Goal: Information Seeking & Learning: Learn about a topic

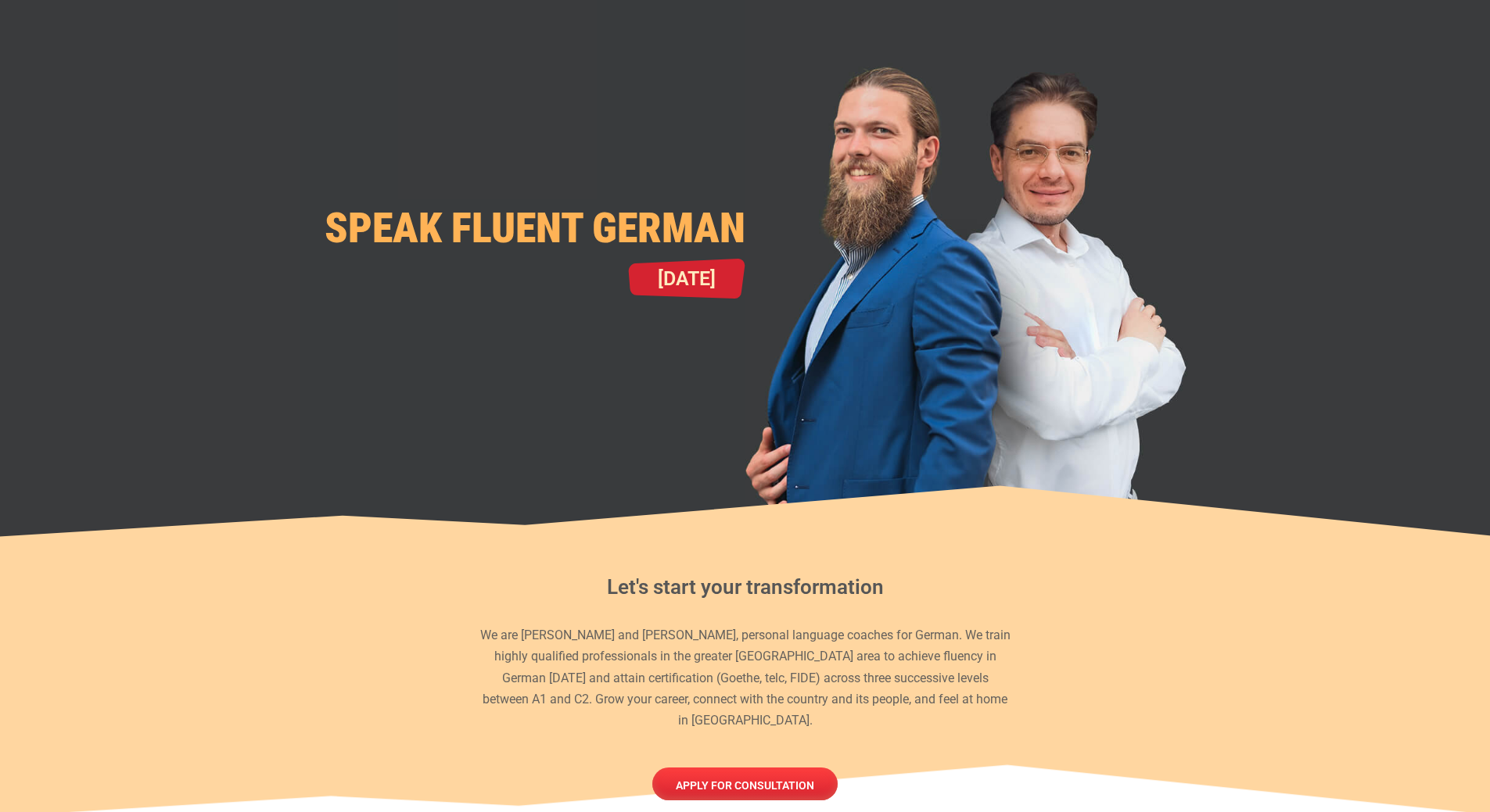
click at [773, 594] on h2 "Let's start your transformation" at bounding box center [745, 587] width 535 height 28
click at [804, 670] on p "We are [PERSON_NAME] and [PERSON_NAME], personal language coaches for German. W…" at bounding box center [745, 678] width 535 height 106
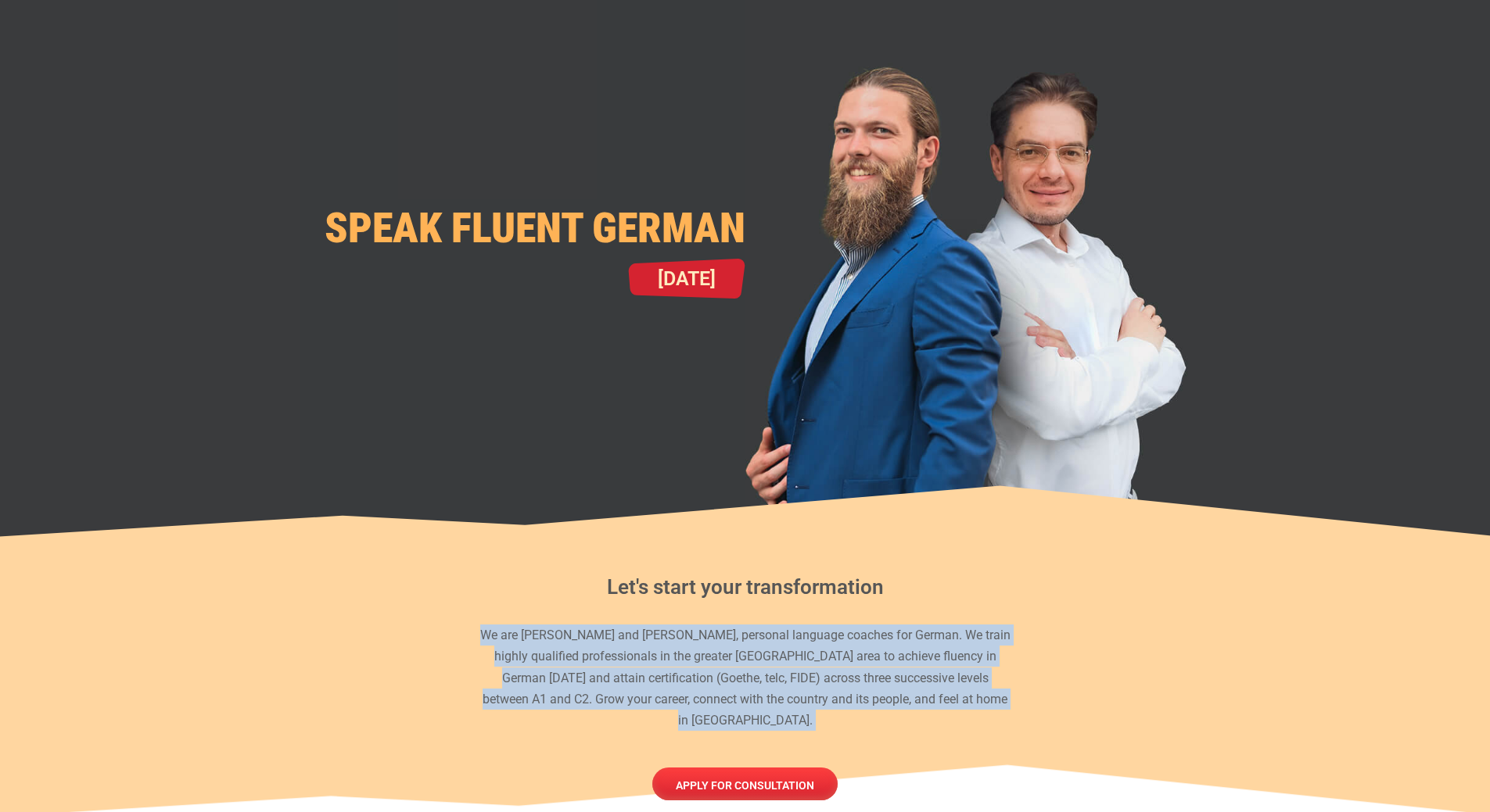
click at [804, 670] on p "We are [PERSON_NAME] and [PERSON_NAME], personal language coaches for German. W…" at bounding box center [745, 678] width 535 height 106
click at [802, 648] on p "We are [PERSON_NAME] and [PERSON_NAME], personal language coaches for German. W…" at bounding box center [745, 678] width 535 height 106
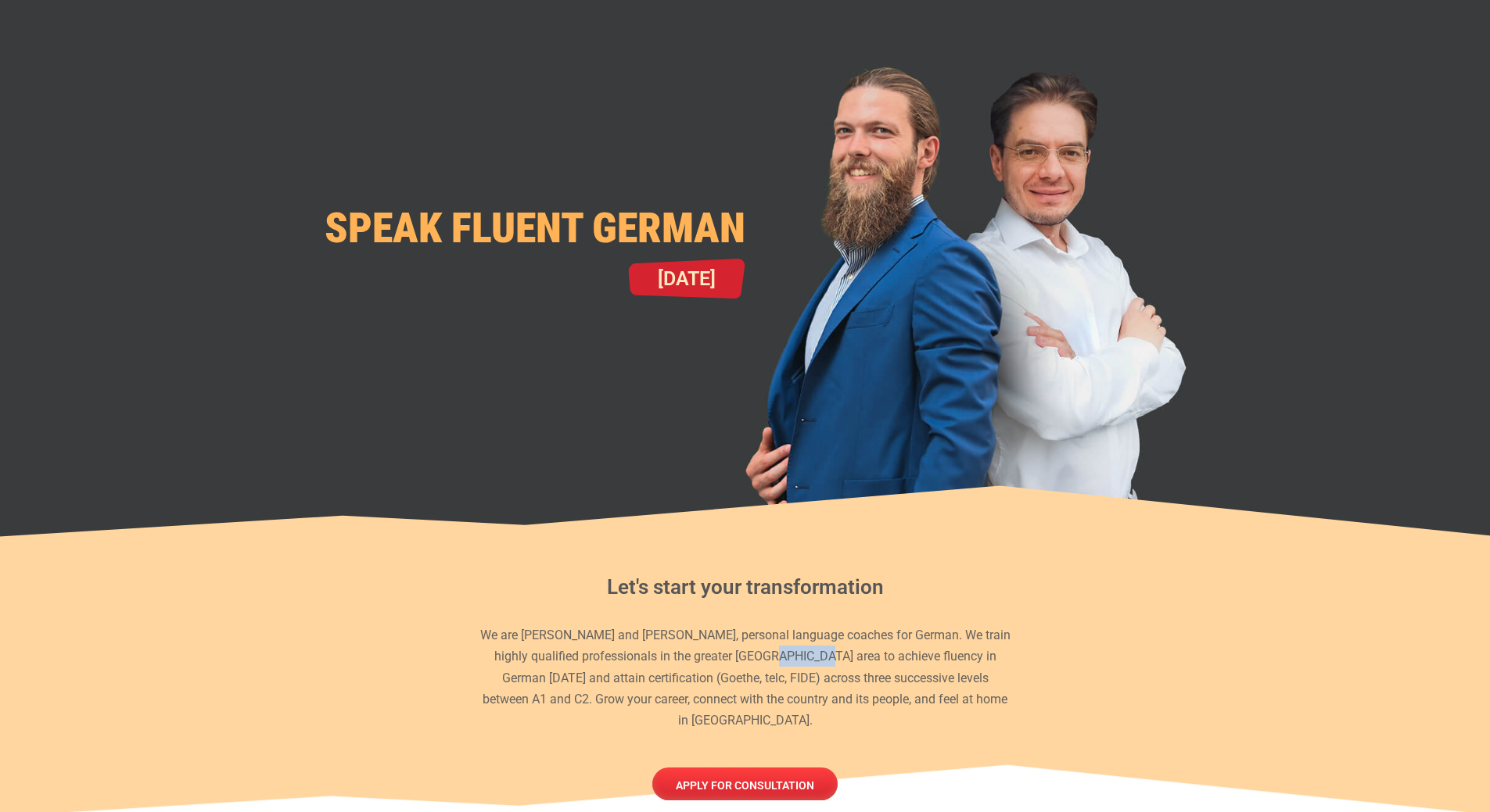
click at [802, 648] on p "We are [PERSON_NAME] and [PERSON_NAME], personal language coaches for German. W…" at bounding box center [745, 678] width 535 height 106
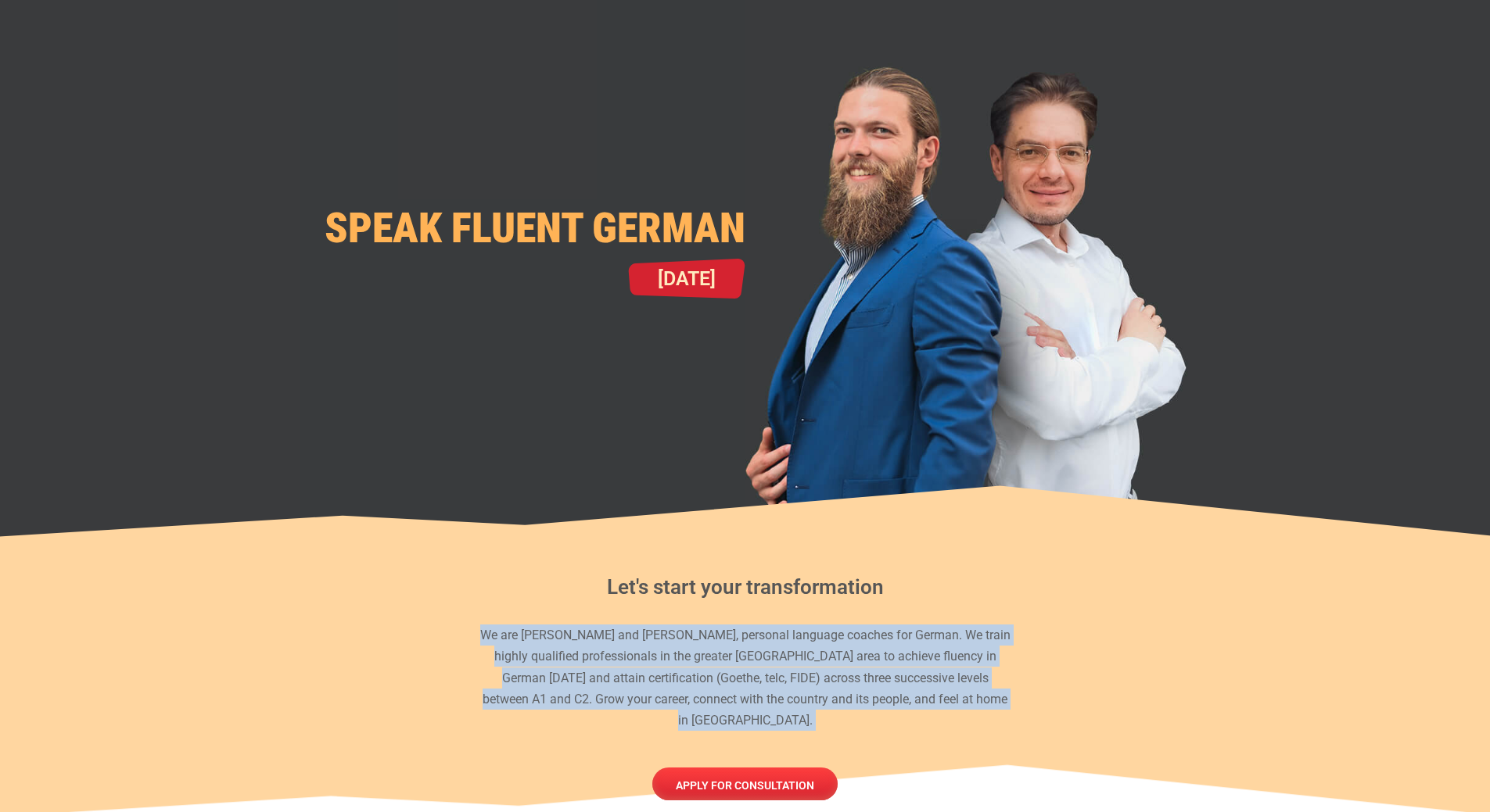
click at [802, 648] on p "We are [PERSON_NAME] and [PERSON_NAME], personal language coaches for German. W…" at bounding box center [745, 678] width 535 height 106
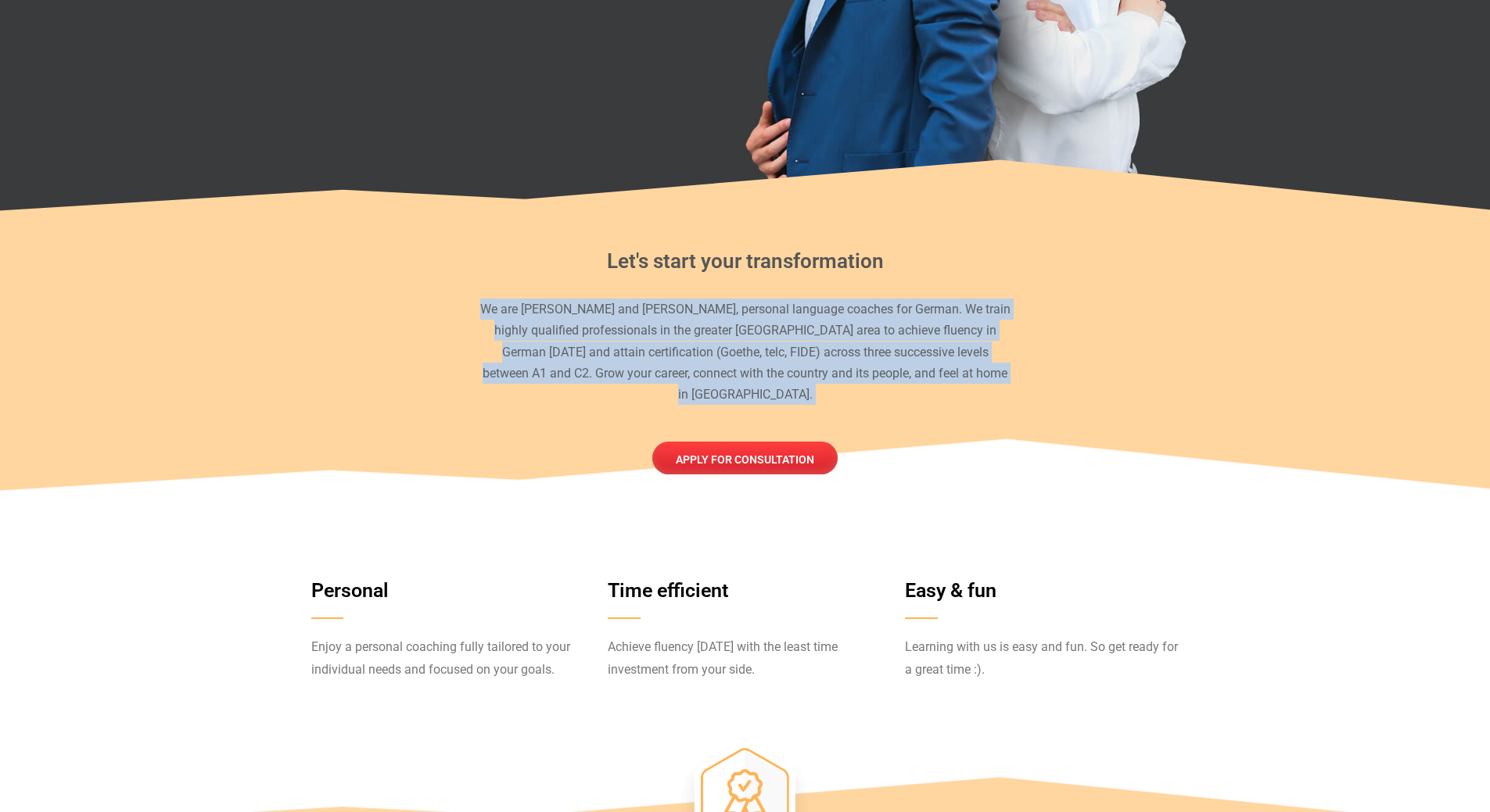
click at [818, 346] on div "Let's start your transformation We are [PERSON_NAME] and [PERSON_NAME], persona…" at bounding box center [745, 324] width 892 height 223
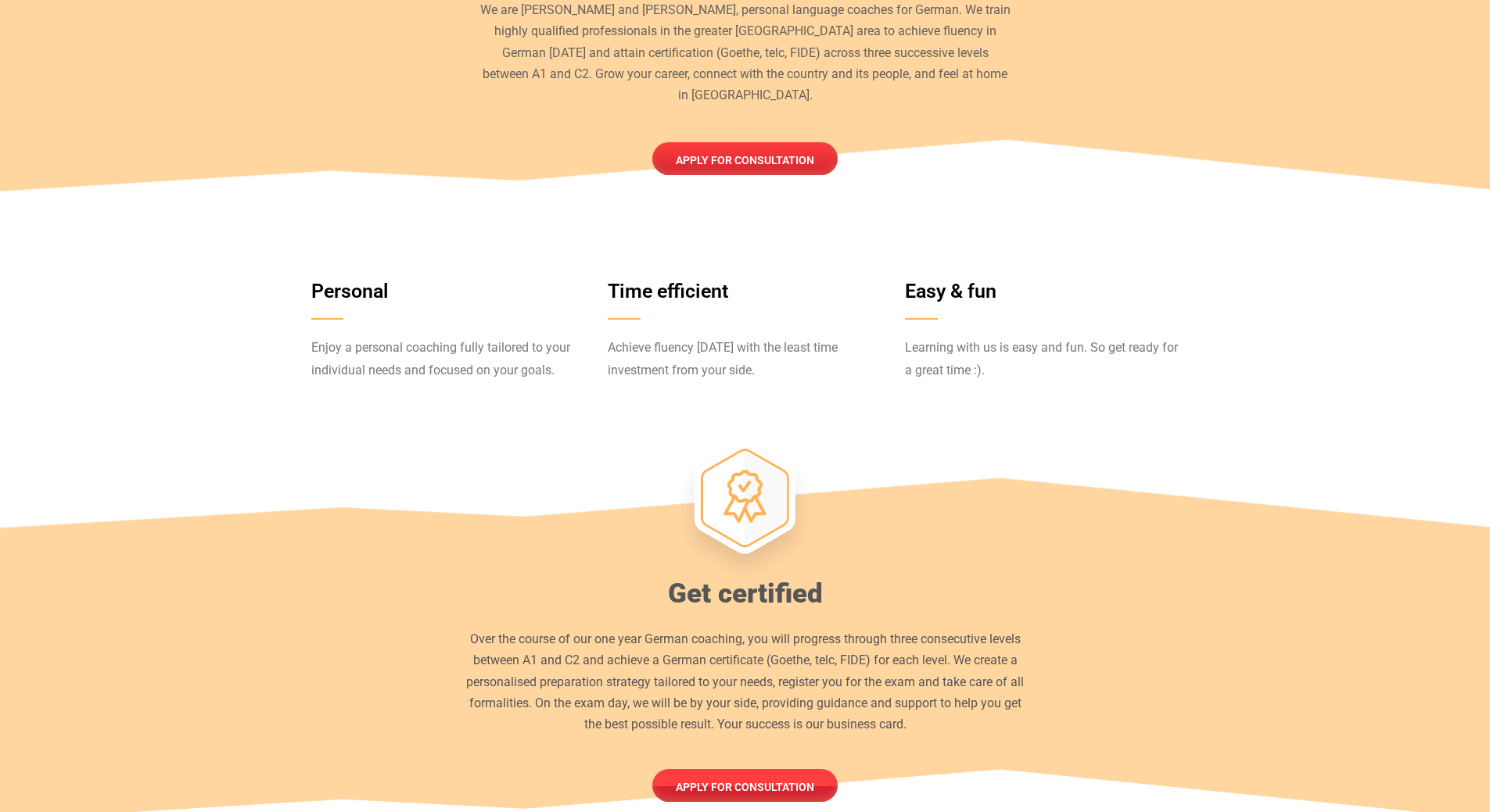
scroll to position [704, 0]
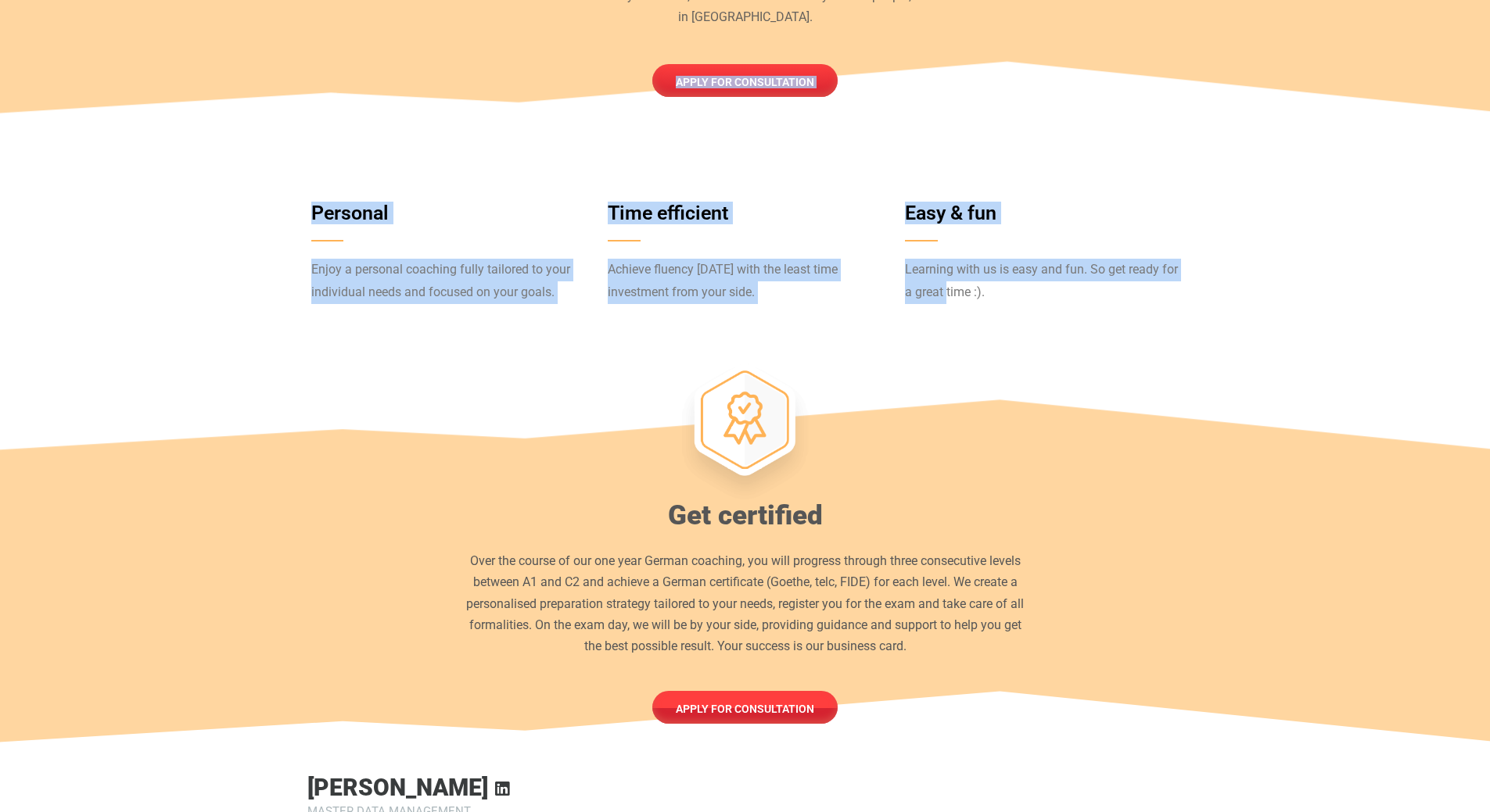
drag, startPoint x: 789, startPoint y: 260, endPoint x: 948, endPoint y: 266, distance: 159.1
click at [948, 266] on span "Learning with us is easy and fun. So get ready for a great time :)." at bounding box center [1041, 280] width 273 height 37
drag, startPoint x: 1013, startPoint y: 265, endPoint x: 273, endPoint y: 173, distance: 745.7
click at [273, 192] on section "Personal Enjoy a personal coaching fully tailored to your individual needs and …" at bounding box center [745, 263] width 1490 height 143
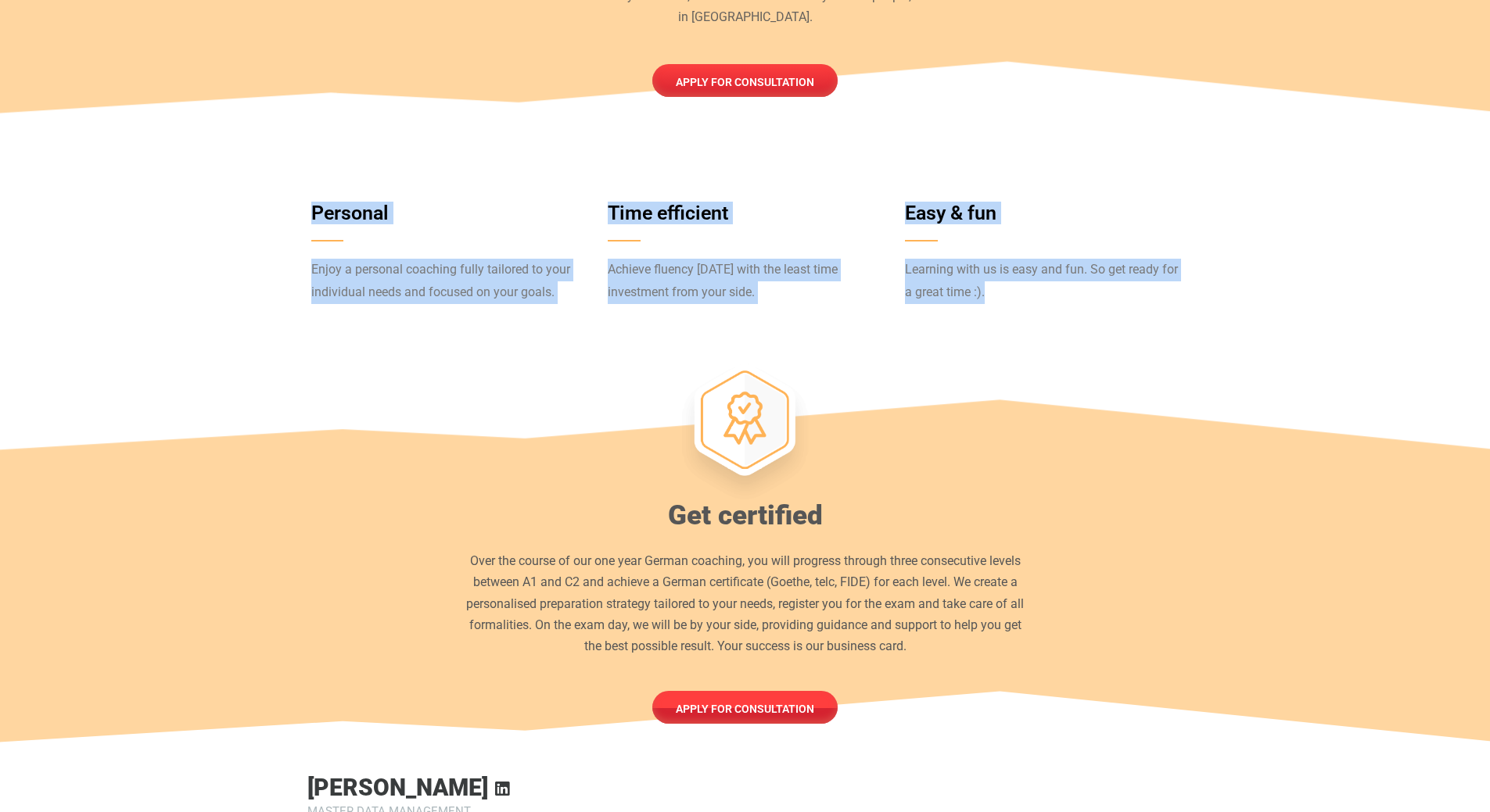
click at [273, 192] on section "Personal Enjoy a personal coaching fully tailored to your individual needs and …" at bounding box center [745, 263] width 1490 height 143
drag, startPoint x: 273, startPoint y: 173, endPoint x: 1018, endPoint y: 280, distance: 752.6
click at [1018, 280] on section "Personal Enjoy a personal coaching fully tailored to your individual needs and …" at bounding box center [745, 263] width 1490 height 143
click at [1018, 280] on p "Learning with us is easy and fun. So get ready for a great time :)." at bounding box center [1042, 281] width 273 height 45
drag, startPoint x: 1018, startPoint y: 280, endPoint x: 290, endPoint y: 173, distance: 735.8
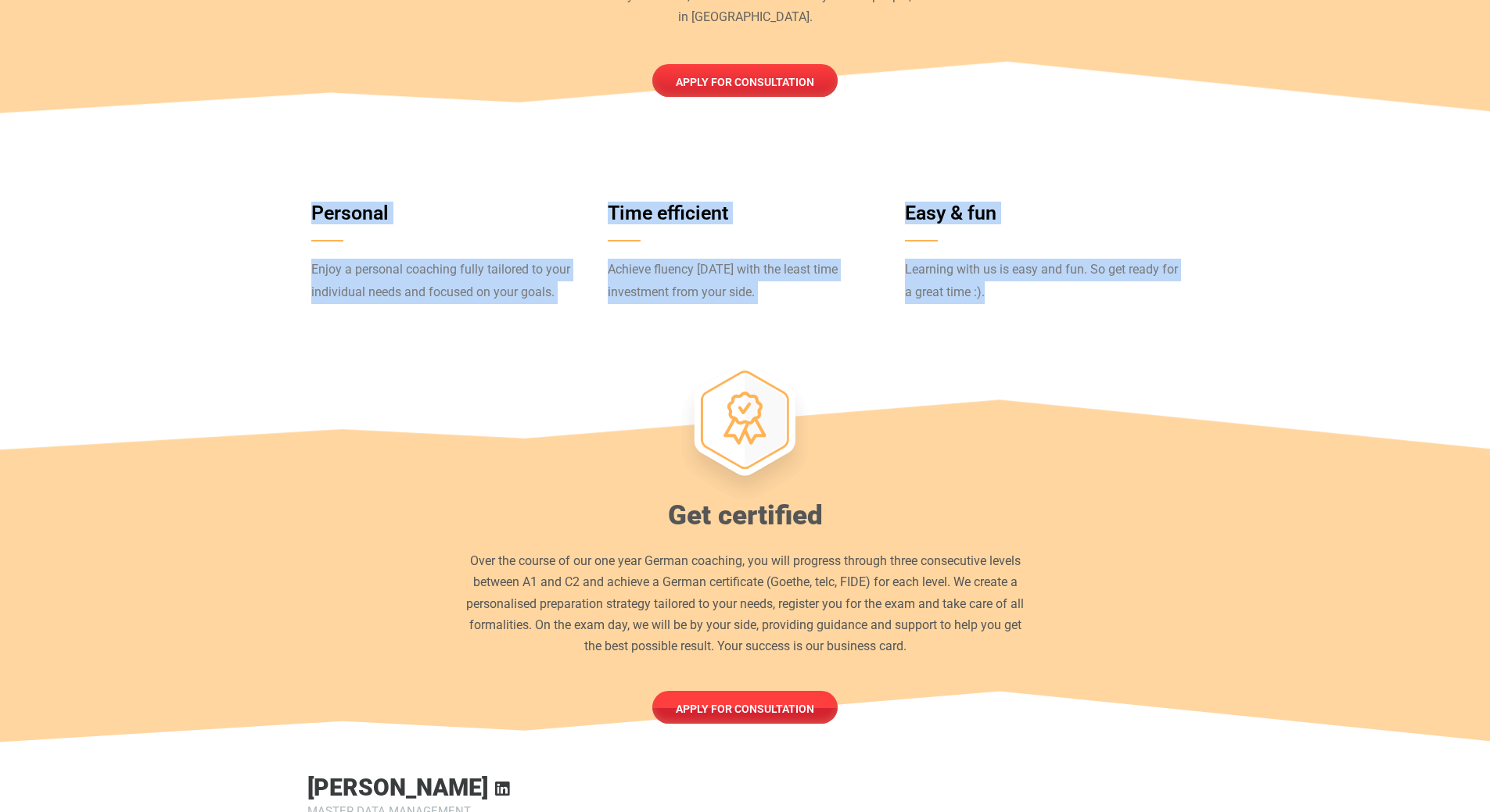
click at [290, 192] on section "Personal Enjoy a personal coaching fully tailored to your individual needs and …" at bounding box center [745, 263] width 1490 height 143
drag, startPoint x: 290, startPoint y: 173, endPoint x: 1087, endPoint y: 265, distance: 802.3
click at [1087, 265] on section "Personal Enjoy a personal coaching fully tailored to your individual needs and …" at bounding box center [745, 263] width 1490 height 143
click at [1087, 265] on p "Learning with us is easy and fun. So get ready for a great time :)." at bounding box center [1042, 281] width 273 height 45
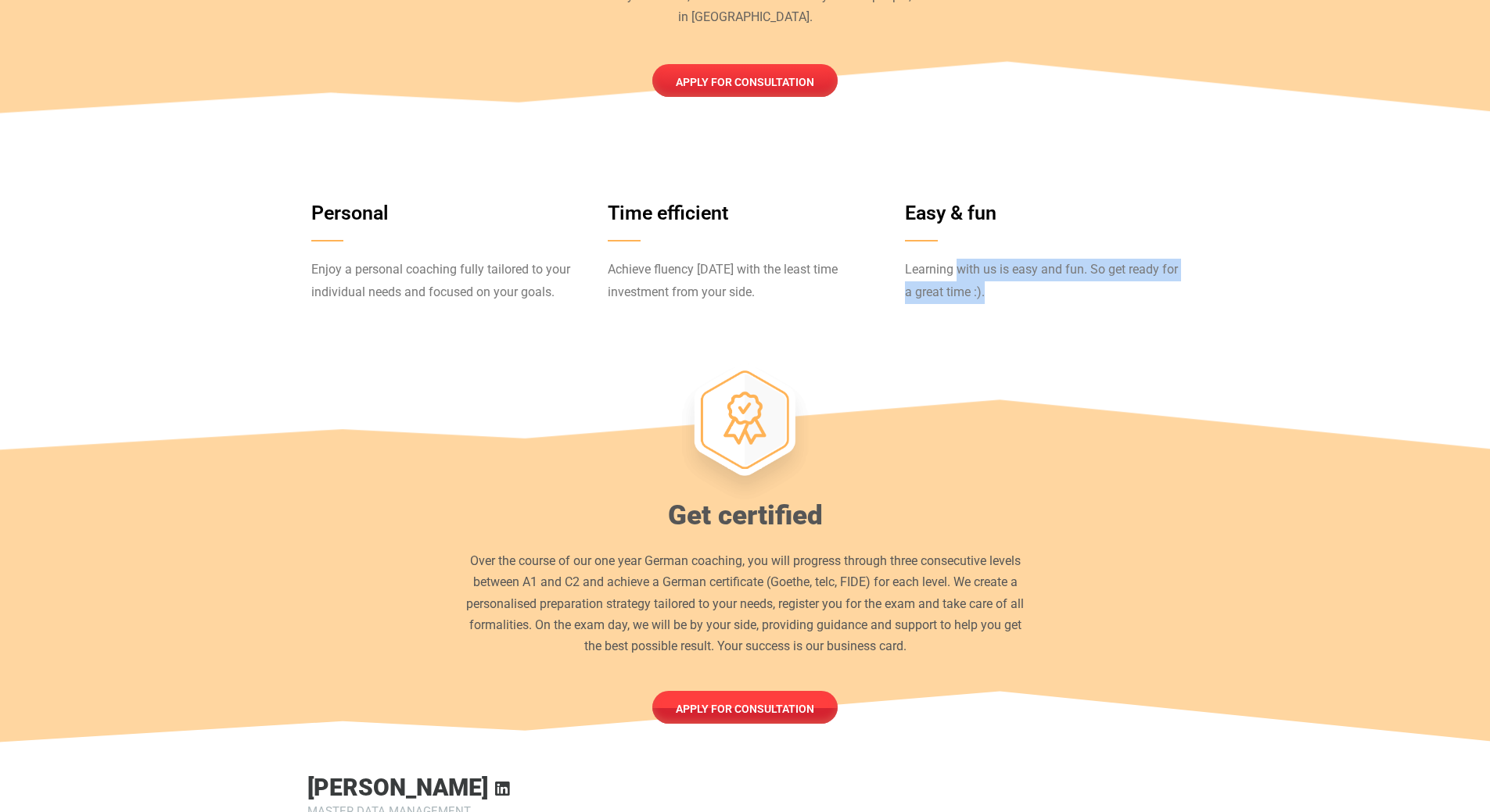
drag, startPoint x: 1087, startPoint y: 265, endPoint x: 931, endPoint y: 240, distance: 158.0
click at [931, 259] on p "Learning with us is easy and fun. So get ready for a great time :)." at bounding box center [1042, 281] width 273 height 45
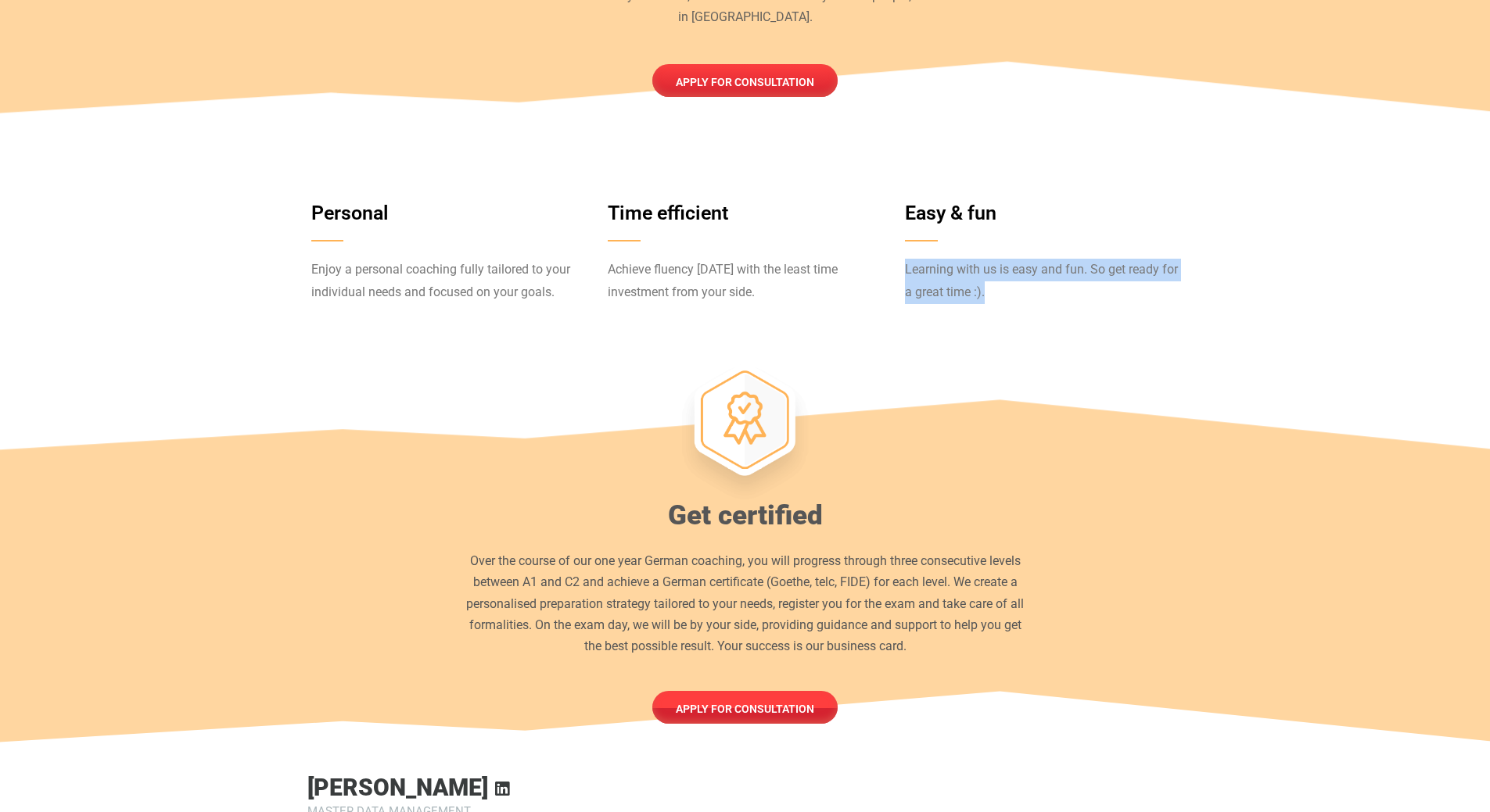
click at [1161, 270] on p "Learning with us is easy and fun. So get ready for a great time :)." at bounding box center [1042, 281] width 273 height 45
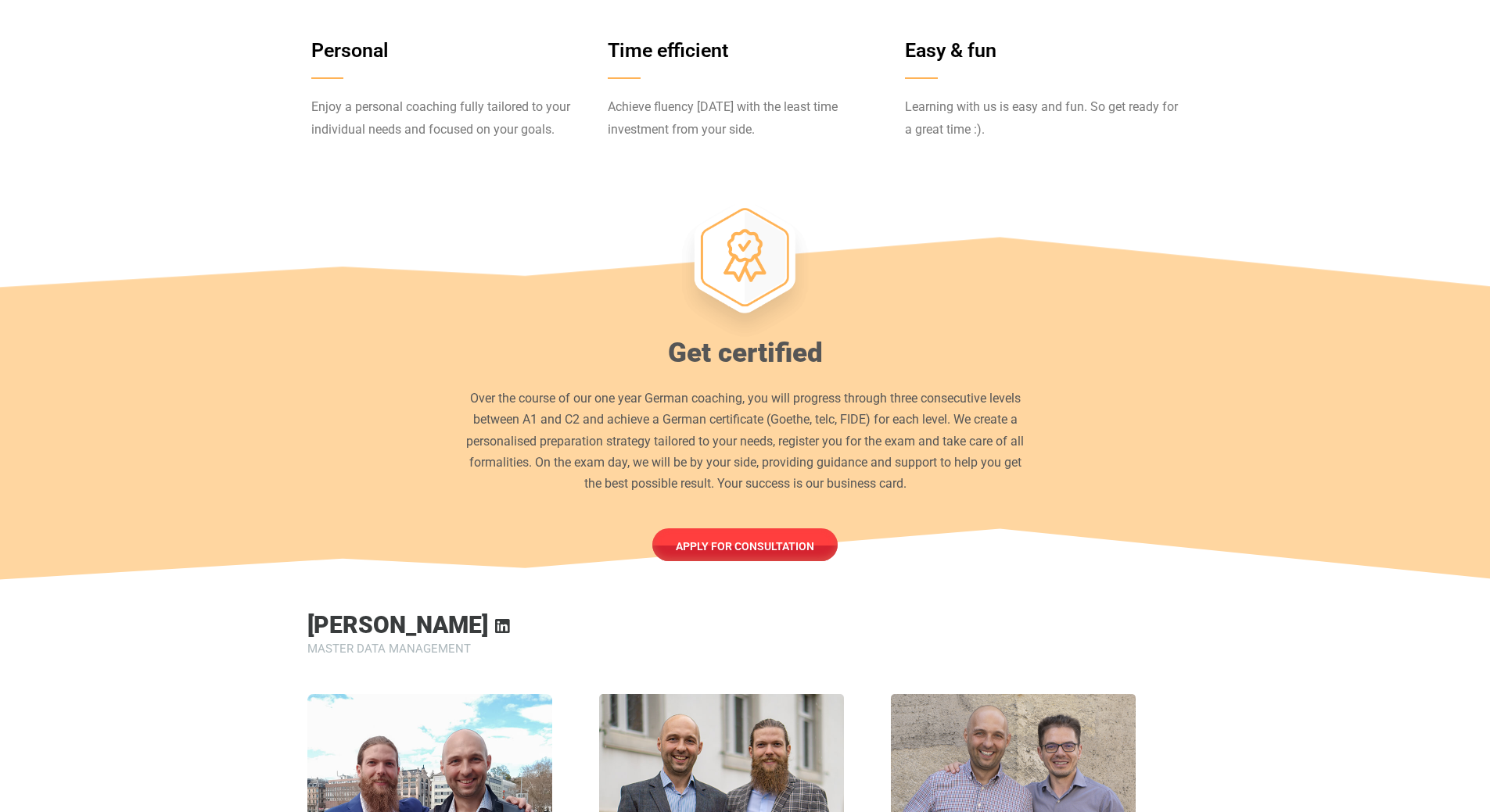
scroll to position [1172, 0]
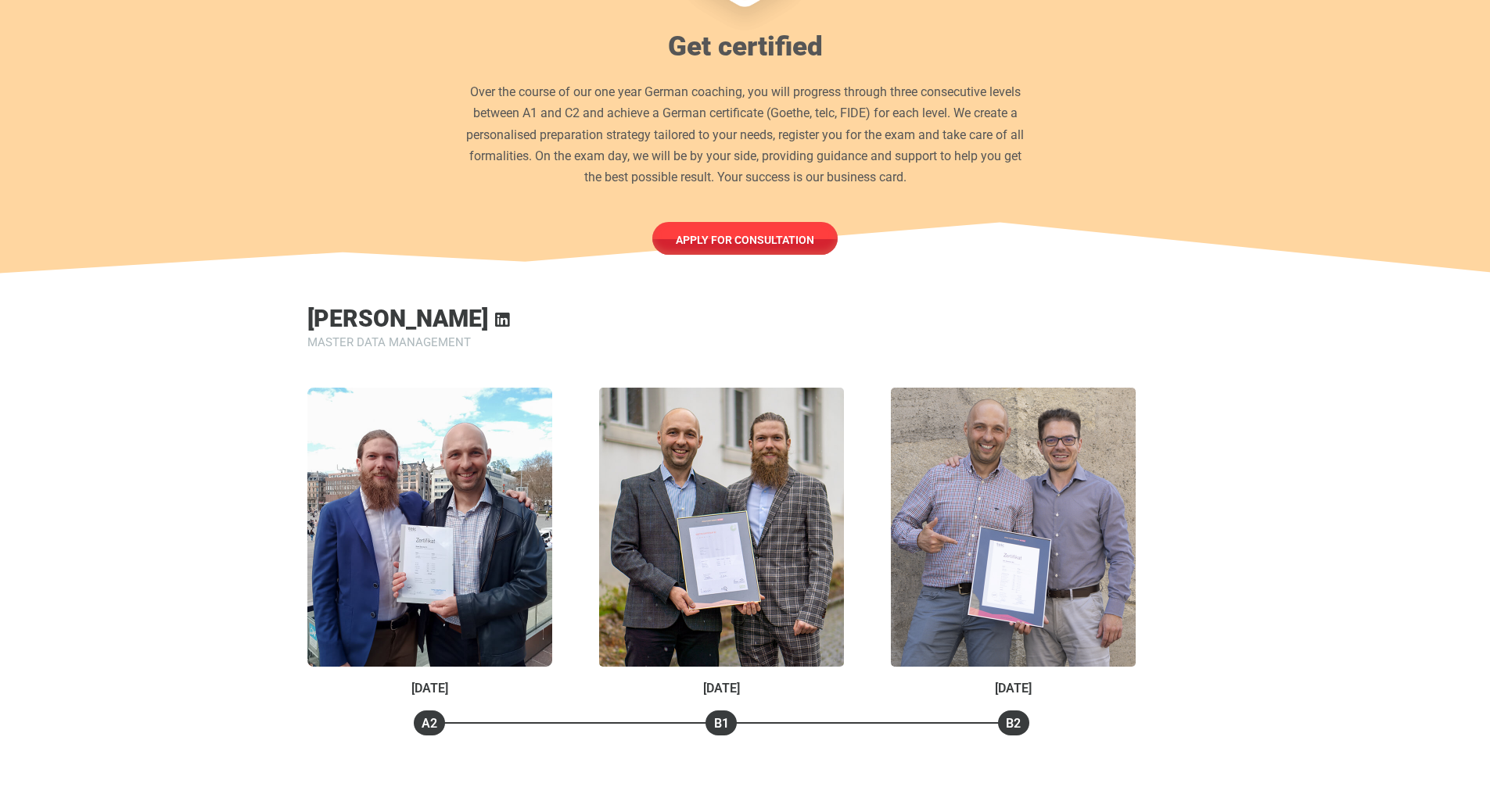
click at [430, 307] on h3 "[PERSON_NAME]" at bounding box center [397, 319] width 180 height 23
click at [879, 307] on div "[PERSON_NAME] Linkedin" at bounding box center [745, 319] width 876 height 23
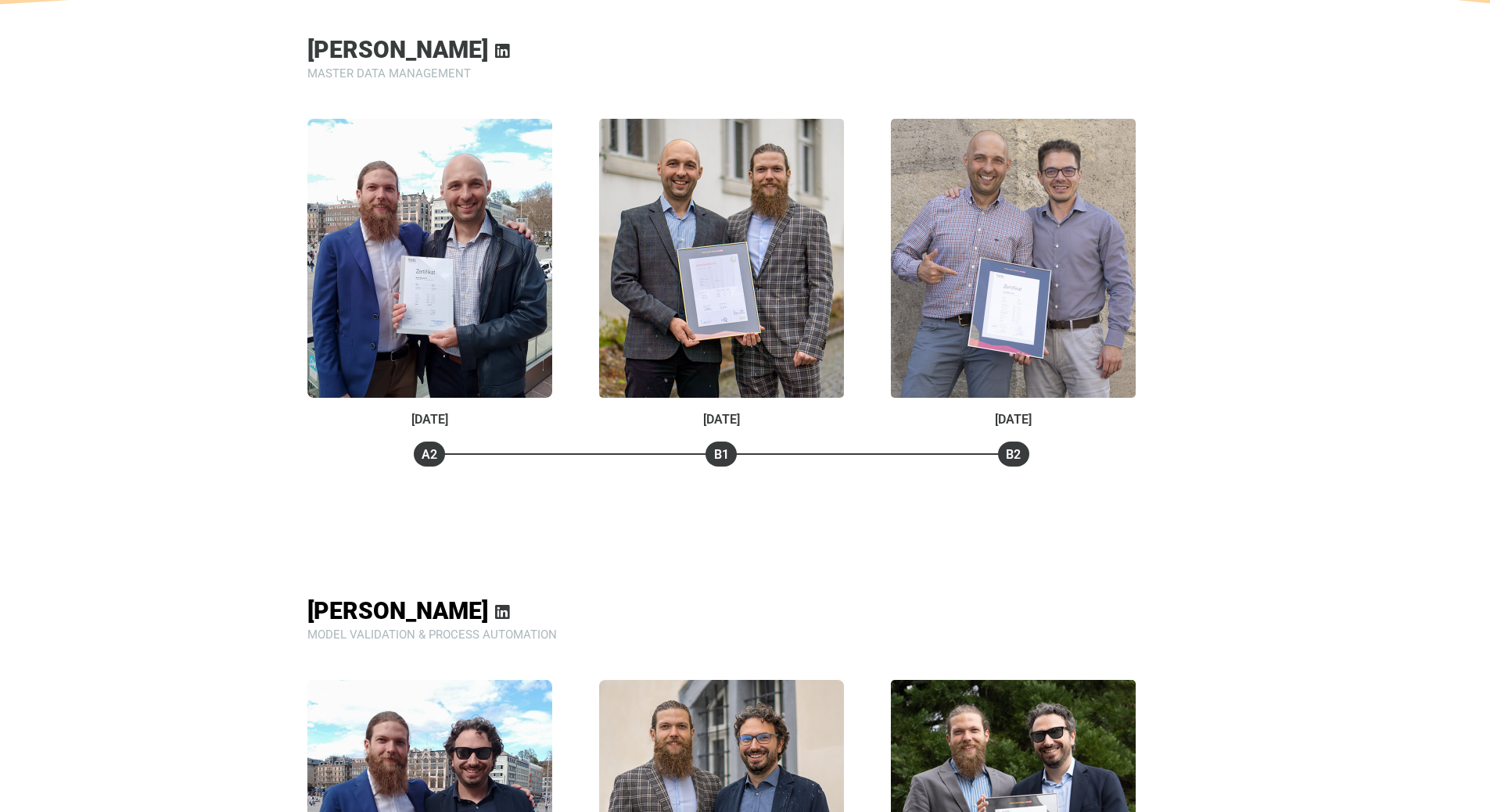
scroll to position [1407, 0]
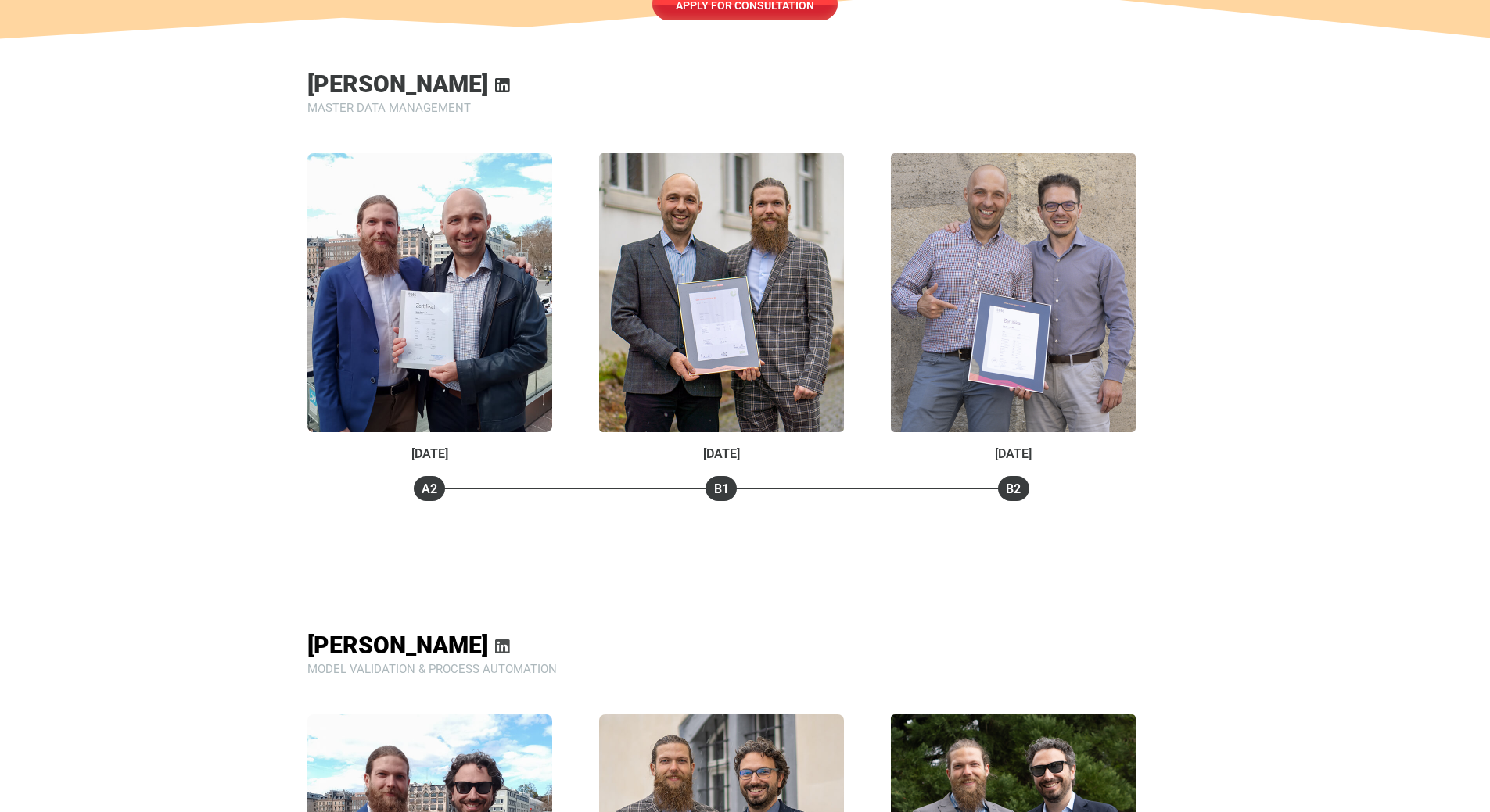
click at [495, 639] on icon at bounding box center [503, 647] width 16 height 16
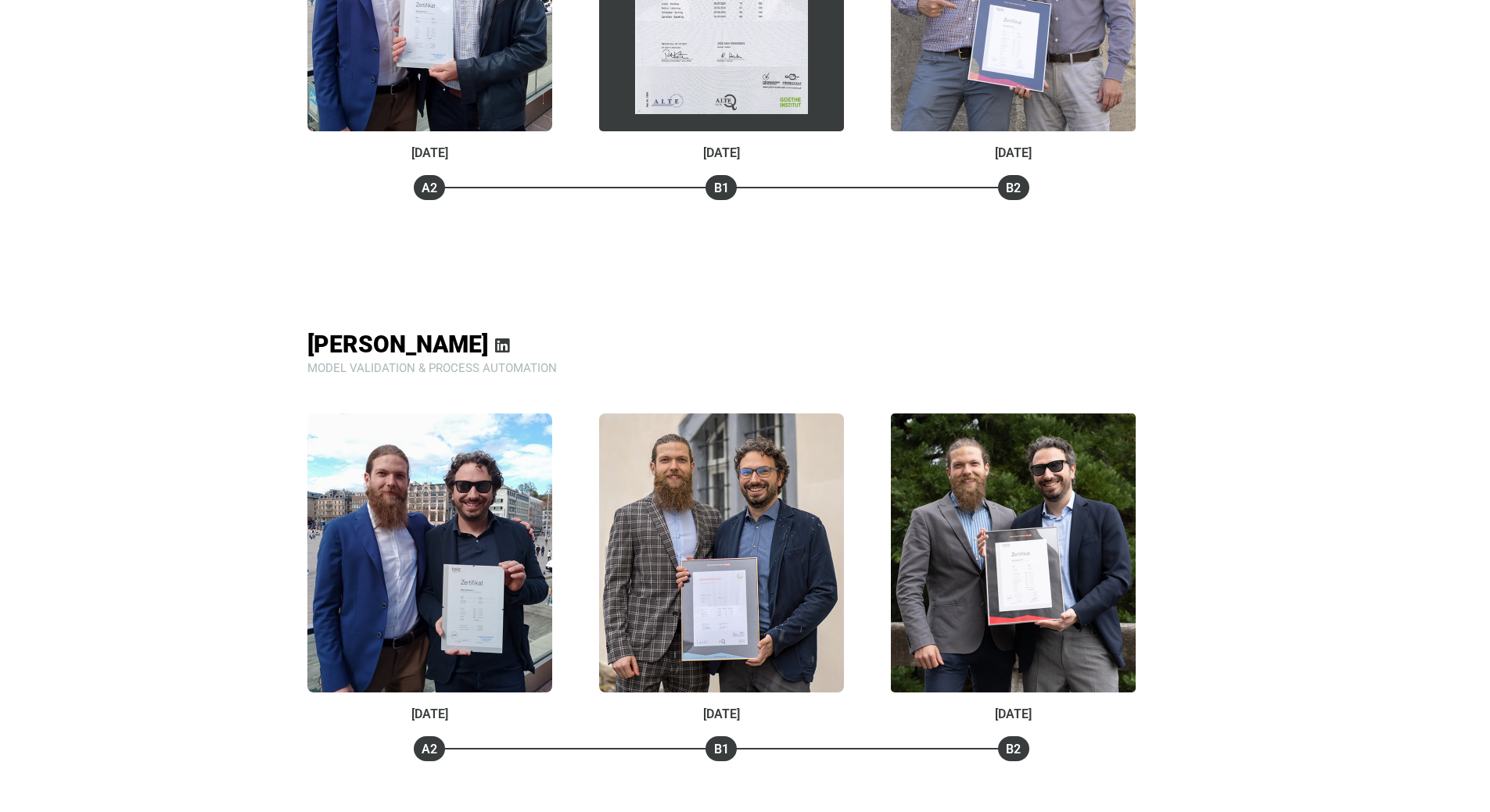
scroll to position [1720, 0]
